Goal: Information Seeking & Learning: Learn about a topic

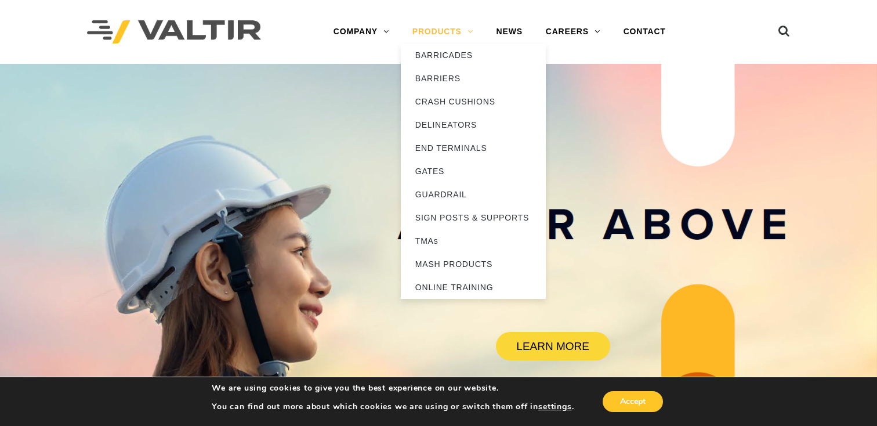
click at [446, 33] on link "PRODUCTS" at bounding box center [443, 31] width 84 height 23
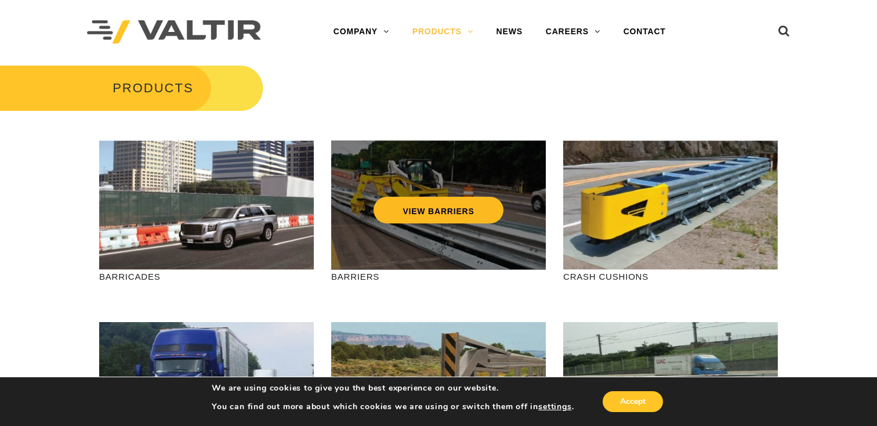
click at [416, 209] on link "VIEW BARRIERS" at bounding box center [437, 210] width 129 height 27
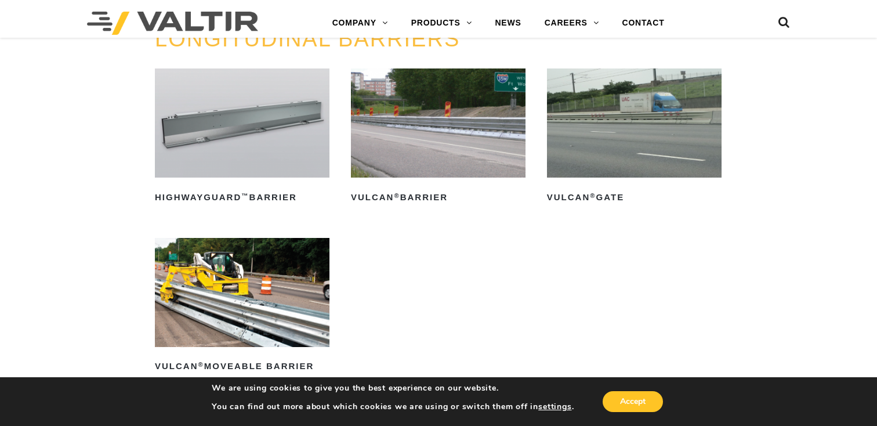
scroll to position [1216, 0]
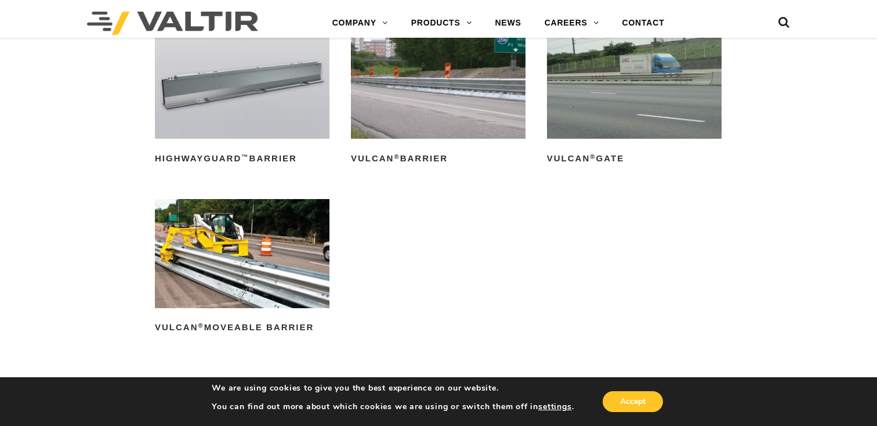
click at [281, 253] on img at bounding box center [242, 253] width 175 height 109
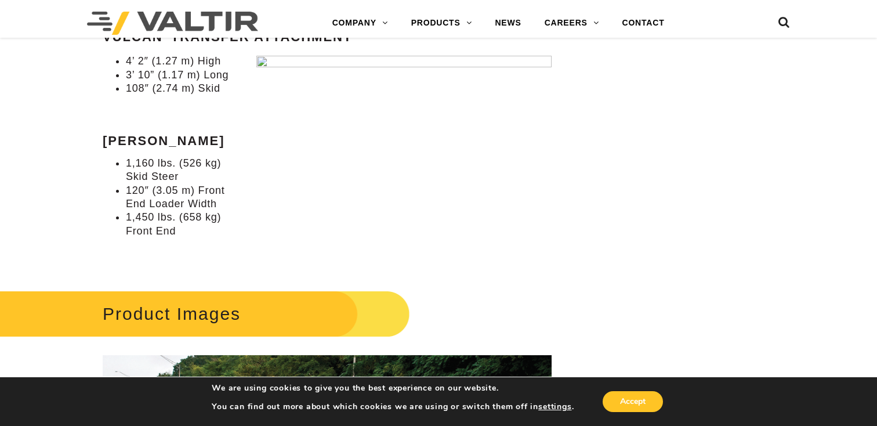
scroll to position [1079, 2]
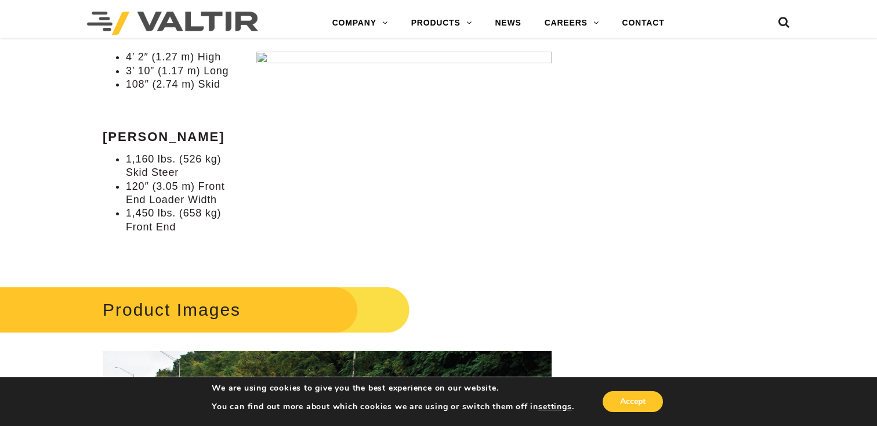
click at [402, 157] on img at bounding box center [403, 158] width 295 height 213
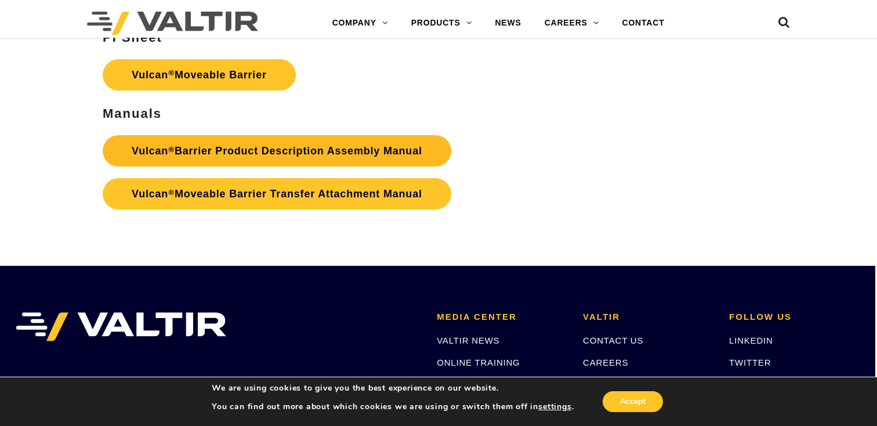
scroll to position [2046, 2]
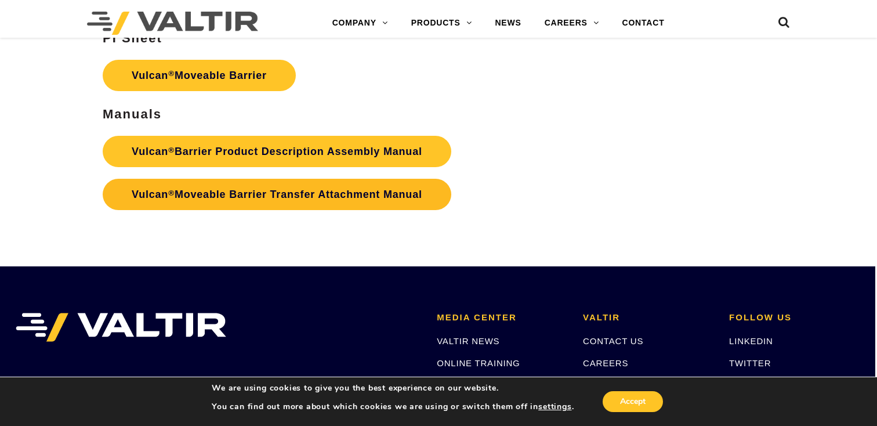
click at [308, 192] on link "Vulcan ® Moveable Barrier Transfer Attachment Manual" at bounding box center [277, 194] width 349 height 31
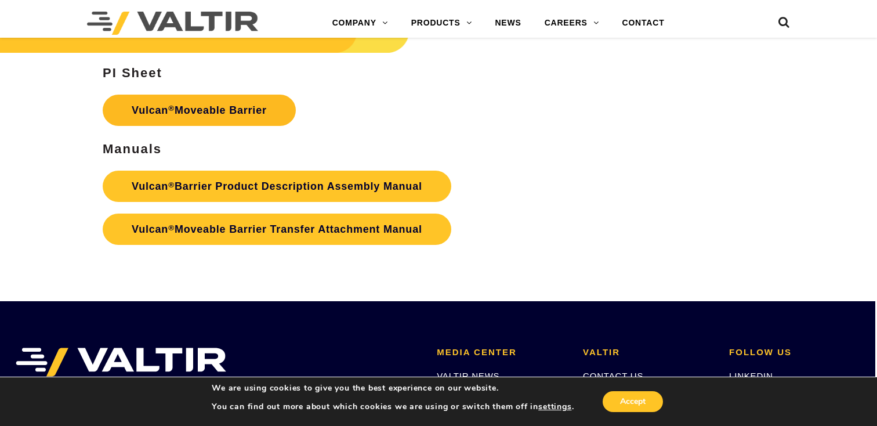
scroll to position [2005, 2]
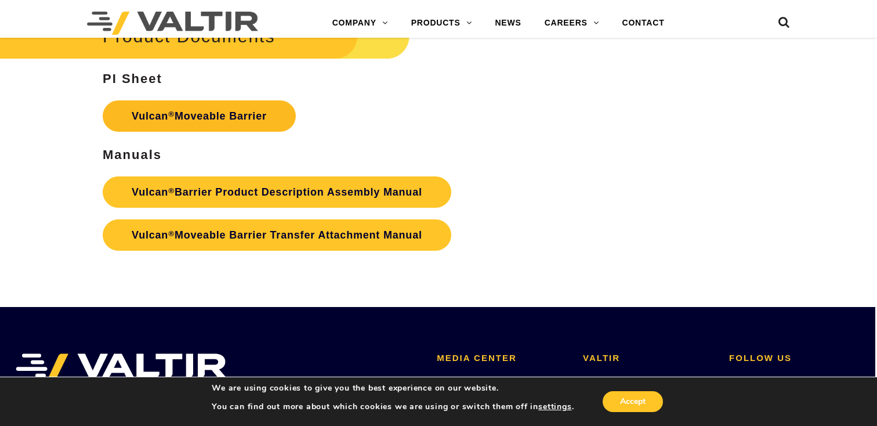
click at [220, 114] on link "Vulcan ® Moveable Barrier" at bounding box center [199, 115] width 193 height 31
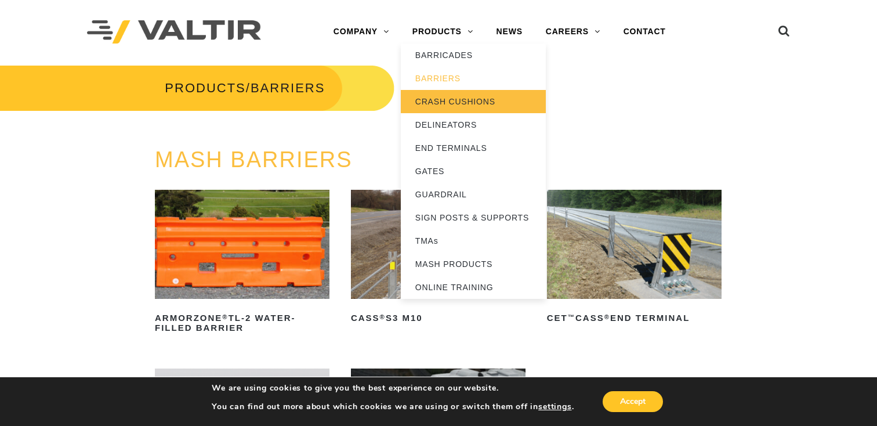
click at [434, 99] on link "CRASH CUSHIONS" at bounding box center [473, 101] width 145 height 23
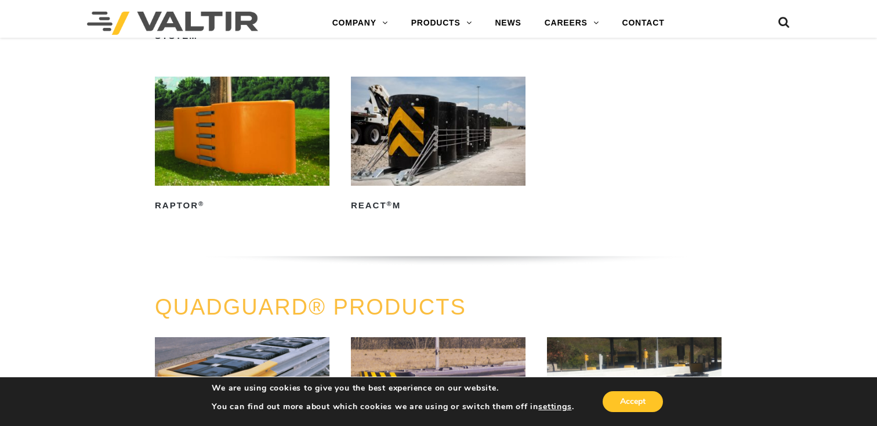
scroll to position [447, 0]
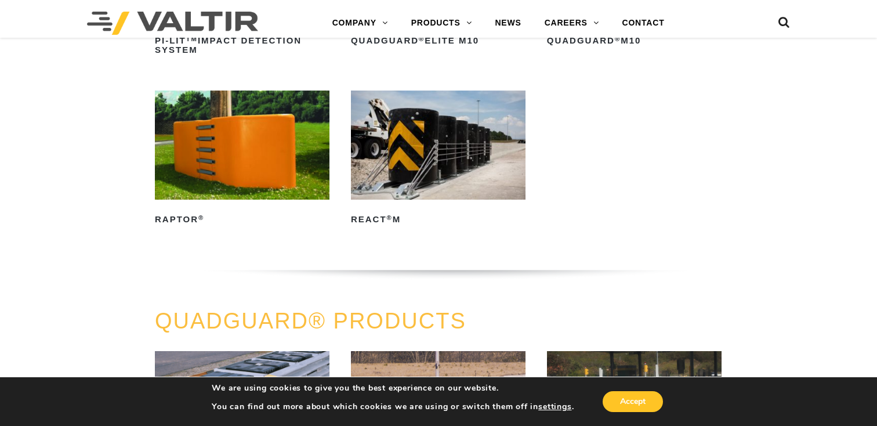
click at [279, 159] on img at bounding box center [242, 144] width 175 height 109
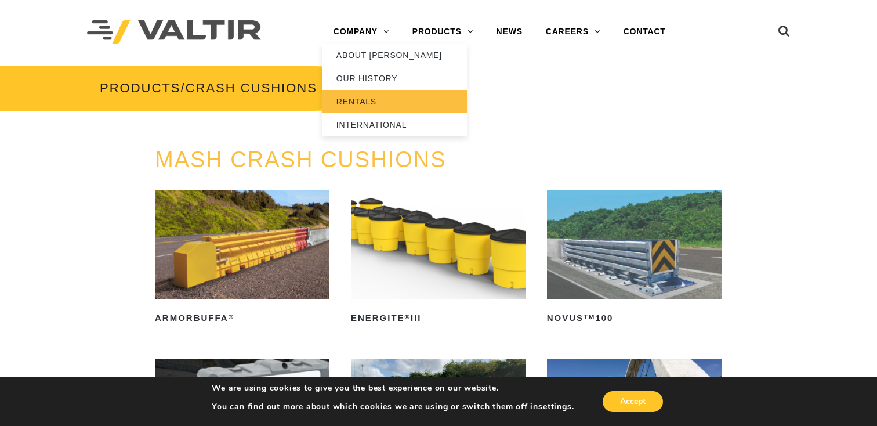
scroll to position [0, 0]
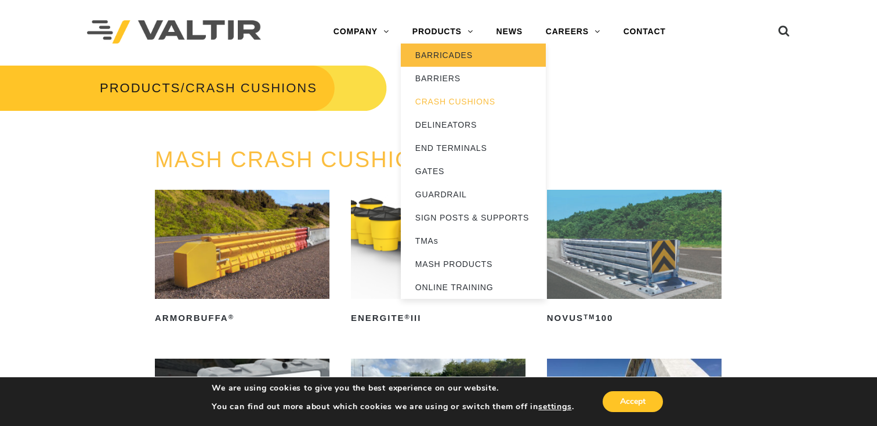
click at [434, 53] on link "BARRICADES" at bounding box center [473, 54] width 145 height 23
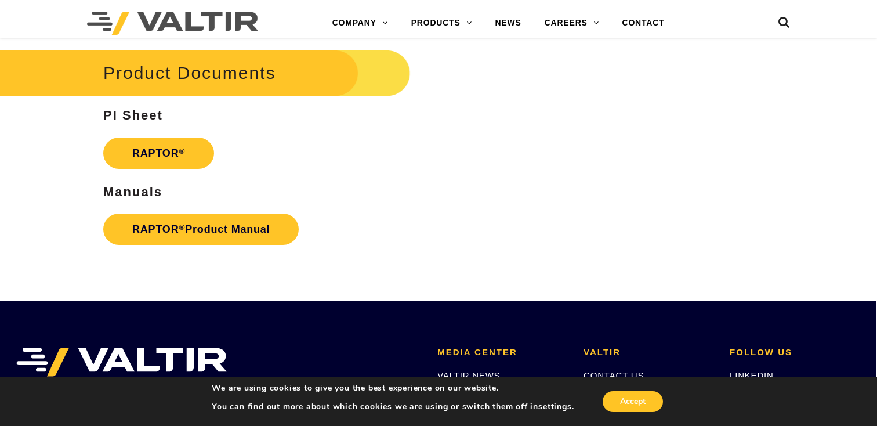
scroll to position [1875, 1]
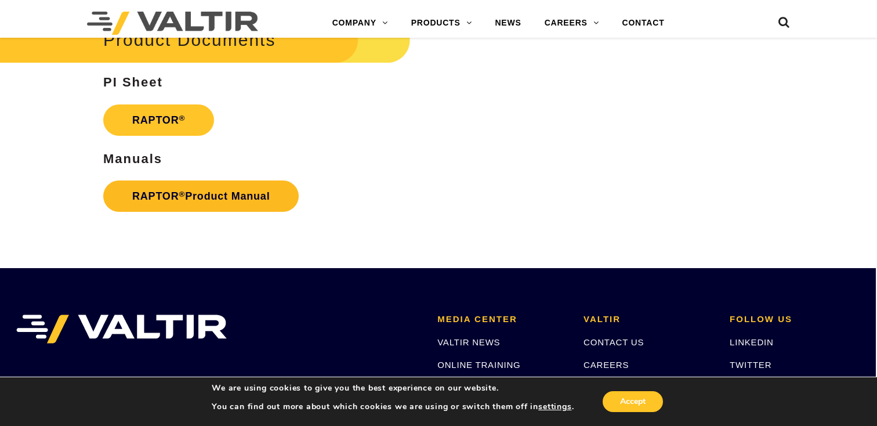
click at [222, 188] on link "RAPTOR ® Product Manual" at bounding box center [200, 195] width 195 height 31
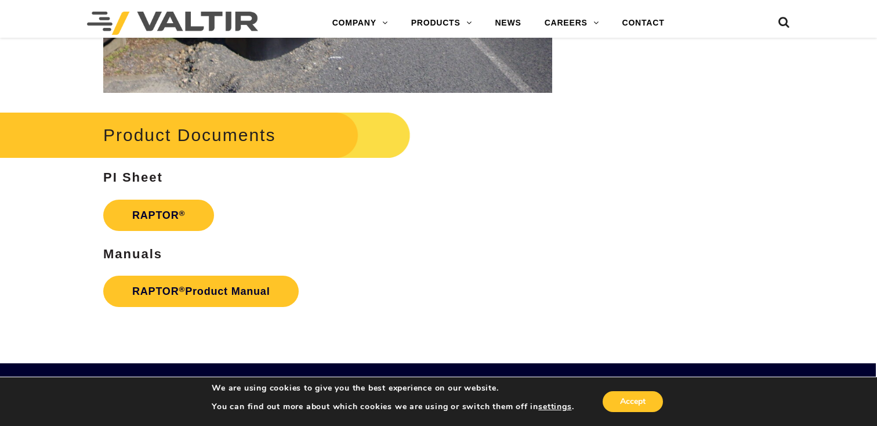
scroll to position [1759, 1]
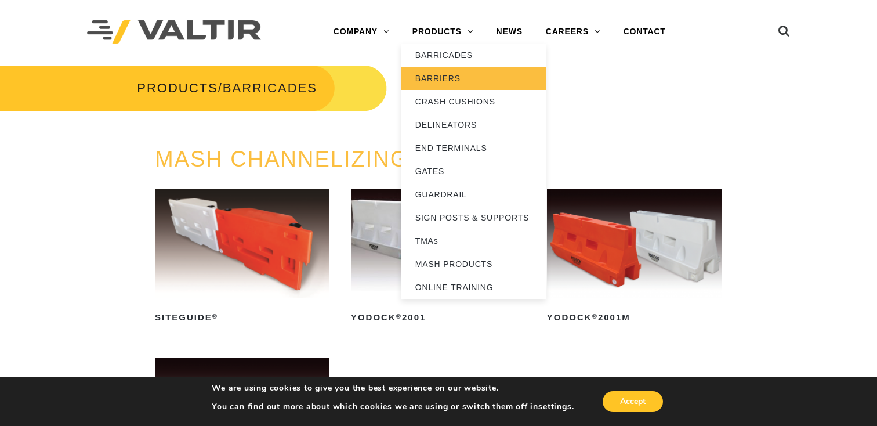
click at [429, 78] on link "BARRIERS" at bounding box center [473, 78] width 145 height 23
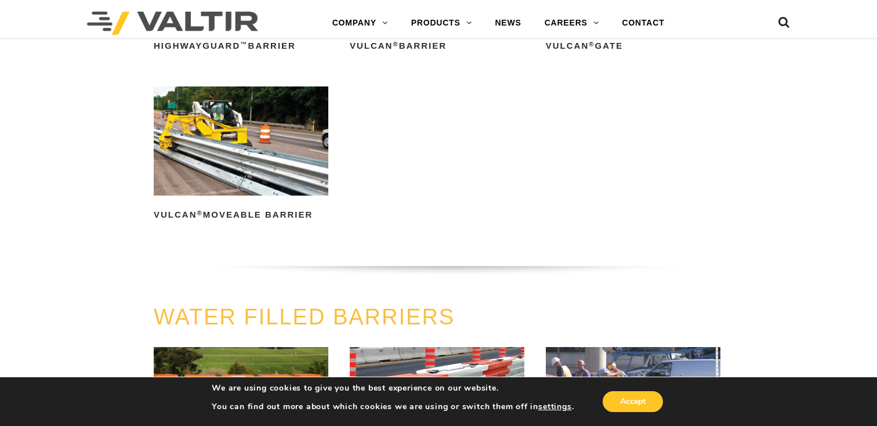
scroll to position [1336, 1]
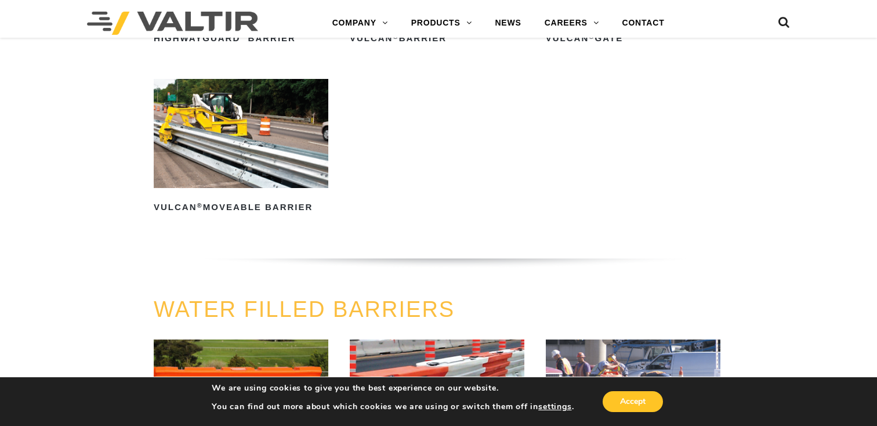
click at [264, 163] on img at bounding box center [241, 133] width 175 height 109
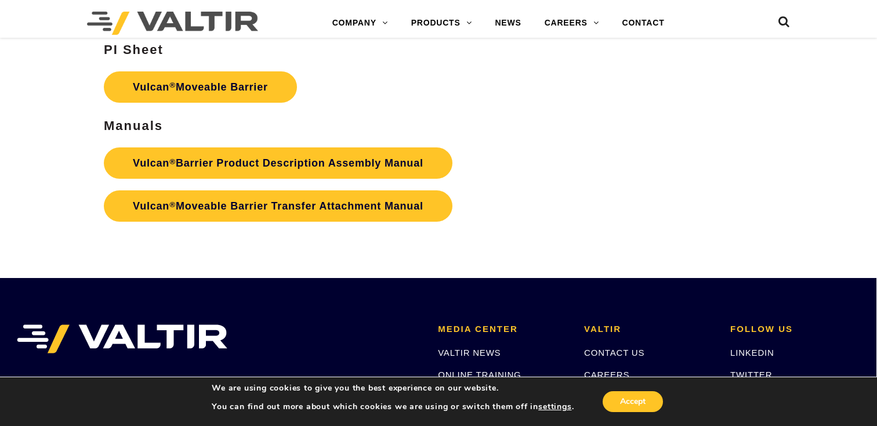
scroll to position [2027, 1]
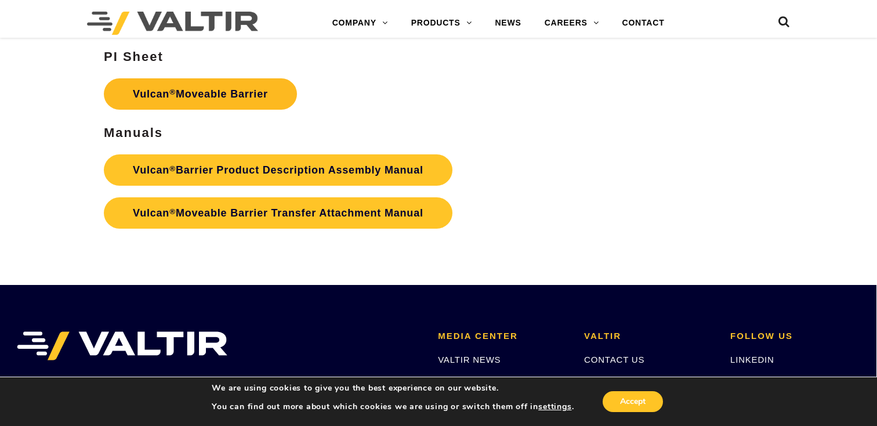
click at [218, 96] on link "Vulcan ® Moveable Barrier" at bounding box center [200, 93] width 193 height 31
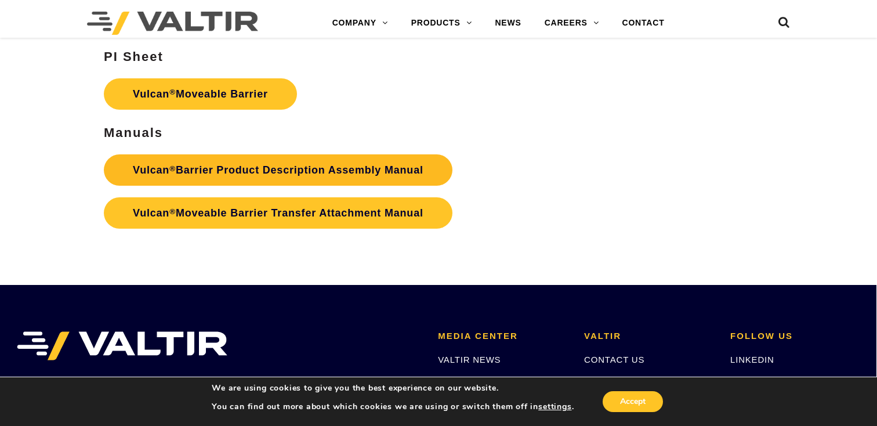
click at [215, 165] on link "Vulcan ® Barrier Product Description Assembly Manual" at bounding box center [278, 169] width 349 height 31
click at [283, 168] on link "Vulcan ® Barrier Product Description Assembly Manual" at bounding box center [278, 169] width 349 height 31
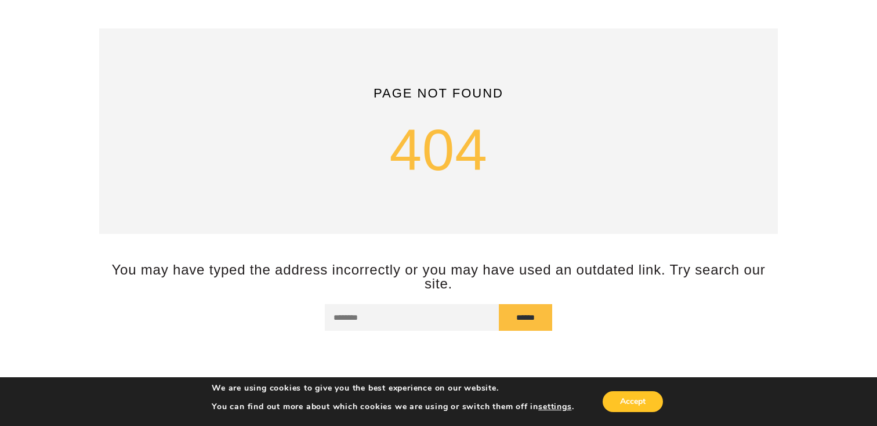
scroll to position [55, 0]
